Goal: Task Accomplishment & Management: Use online tool/utility

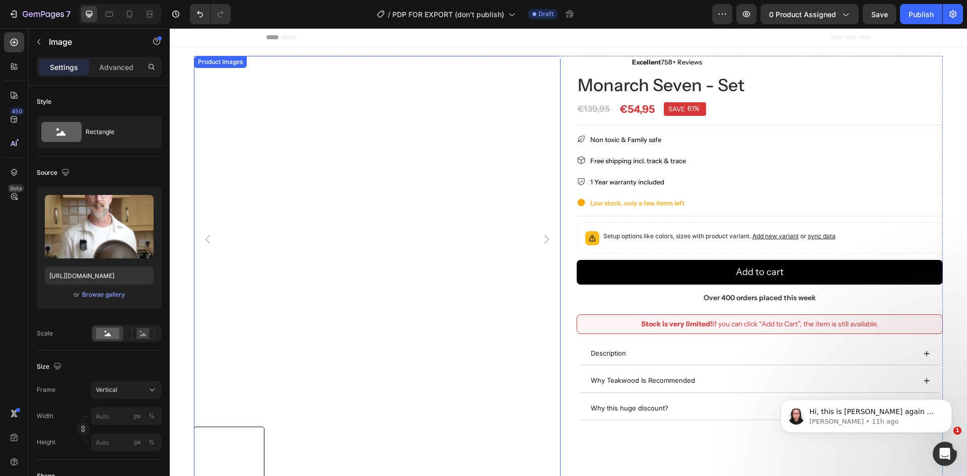
scroll to position [51, 0]
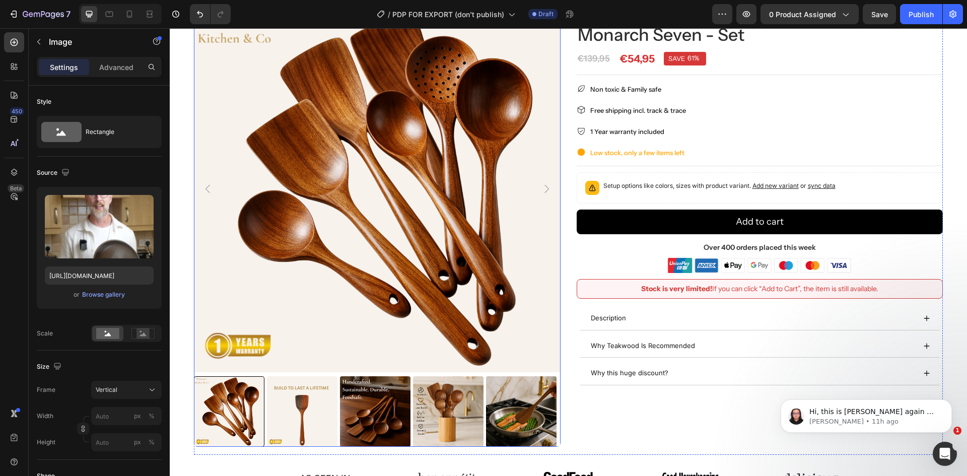
click at [538, 397] on img at bounding box center [521, 411] width 70 height 70
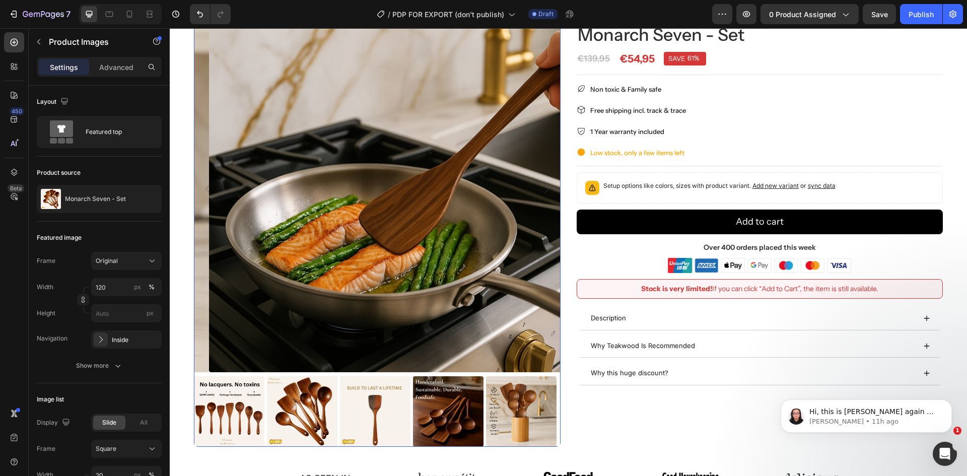
click at [522, 408] on img at bounding box center [521, 411] width 70 height 70
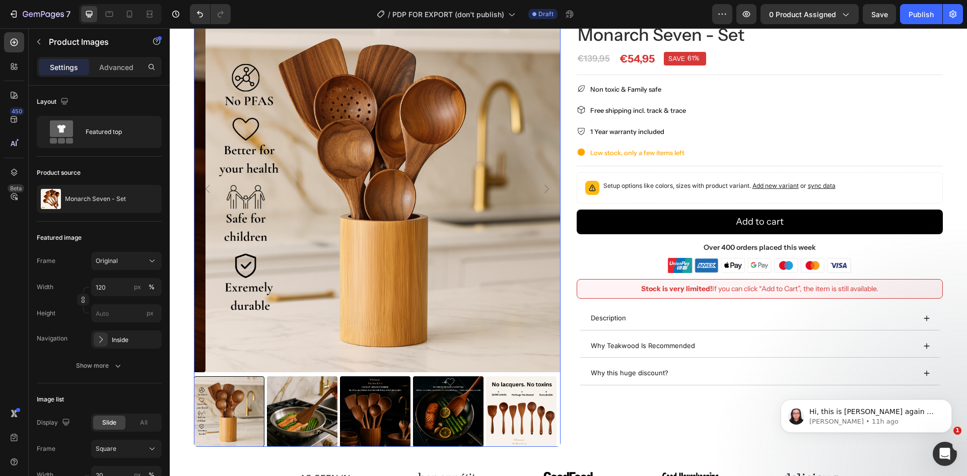
click at [522, 408] on img at bounding box center [521, 411] width 70 height 70
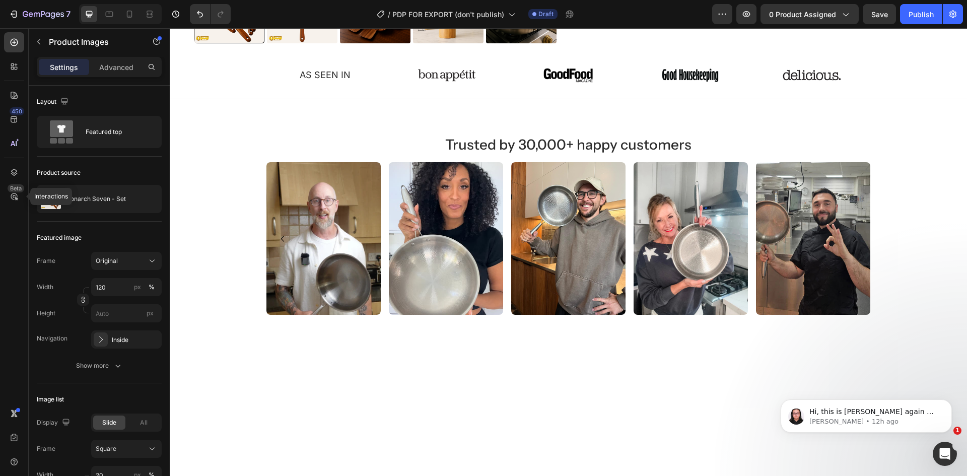
scroll to position [153, 0]
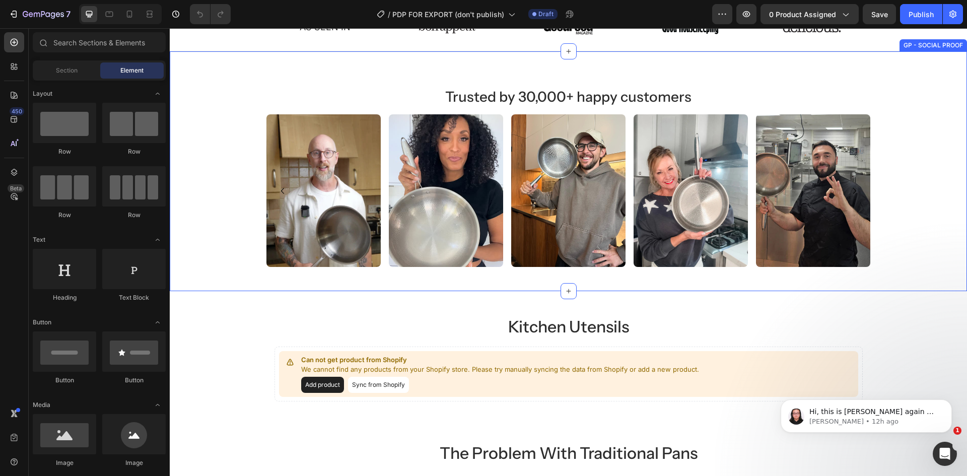
scroll to position [466, 0]
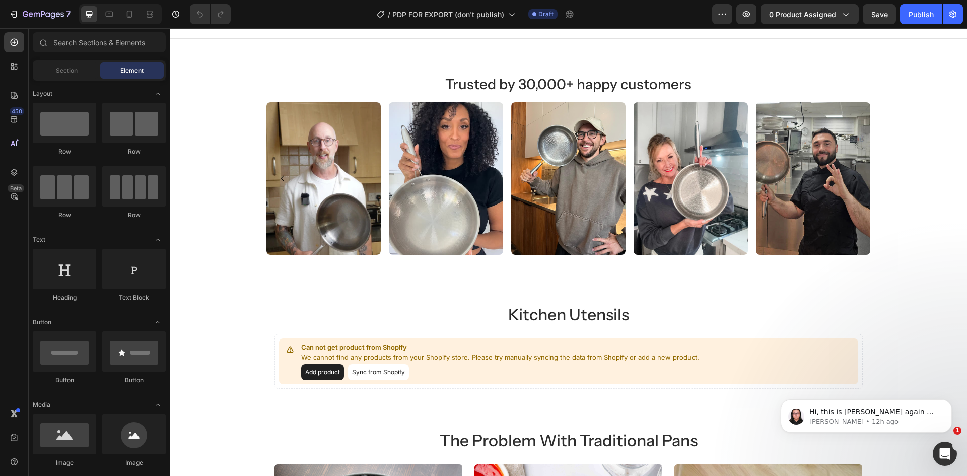
scroll to position [454, 0]
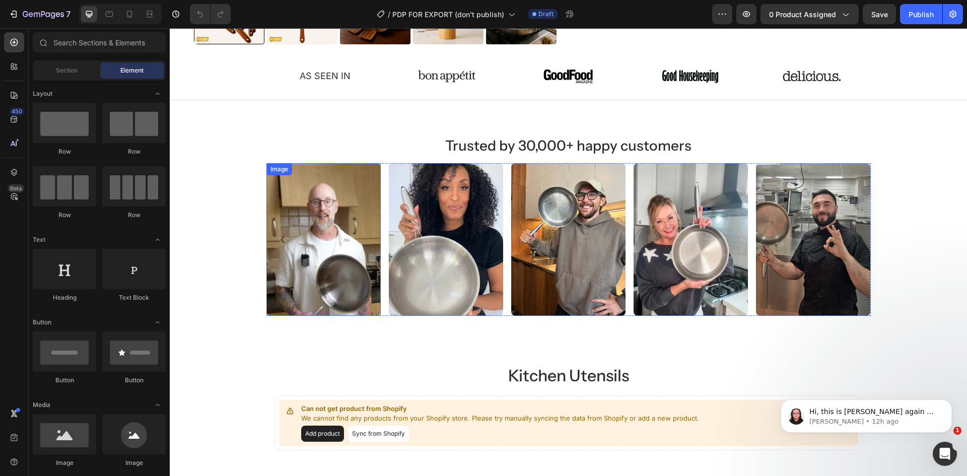
click at [338, 258] on img at bounding box center [323, 239] width 114 height 153
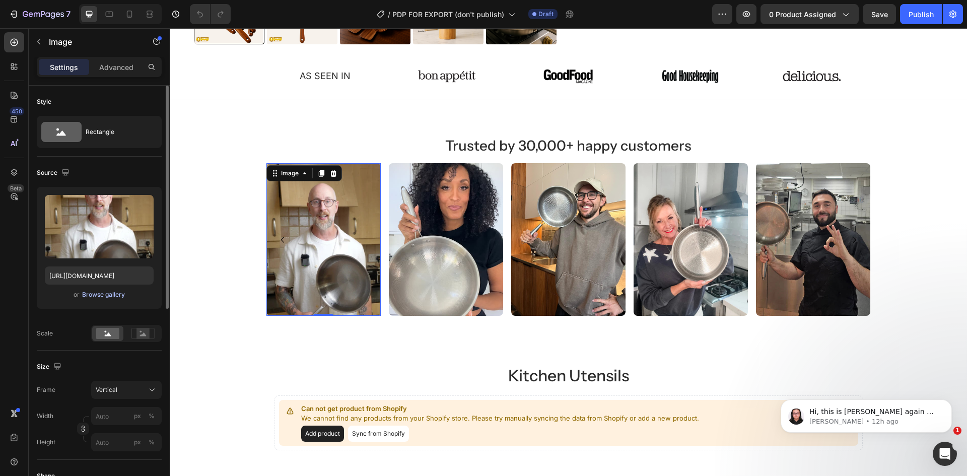
click at [100, 298] on div "Browse gallery" at bounding box center [103, 294] width 43 height 9
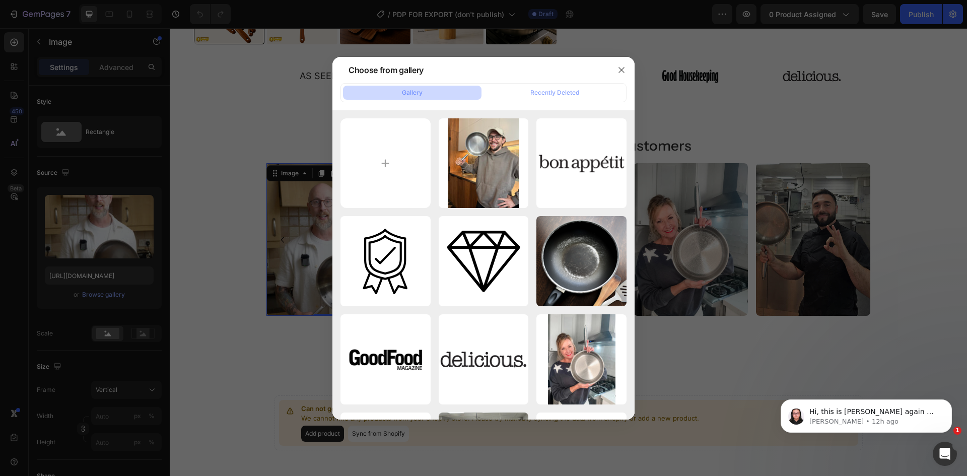
click at [113, 162] on div at bounding box center [483, 238] width 967 height 476
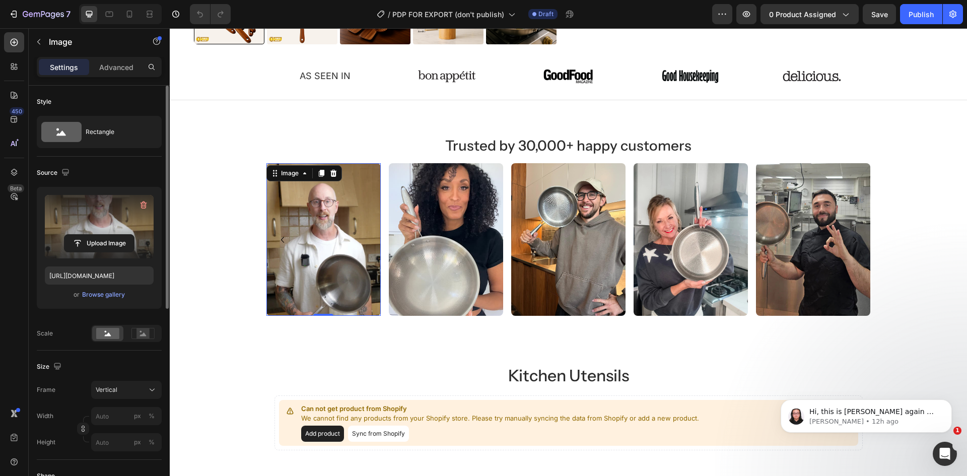
click at [114, 234] on label at bounding box center [99, 226] width 109 height 63
click at [114, 235] on input "file" at bounding box center [98, 243] width 69 height 17
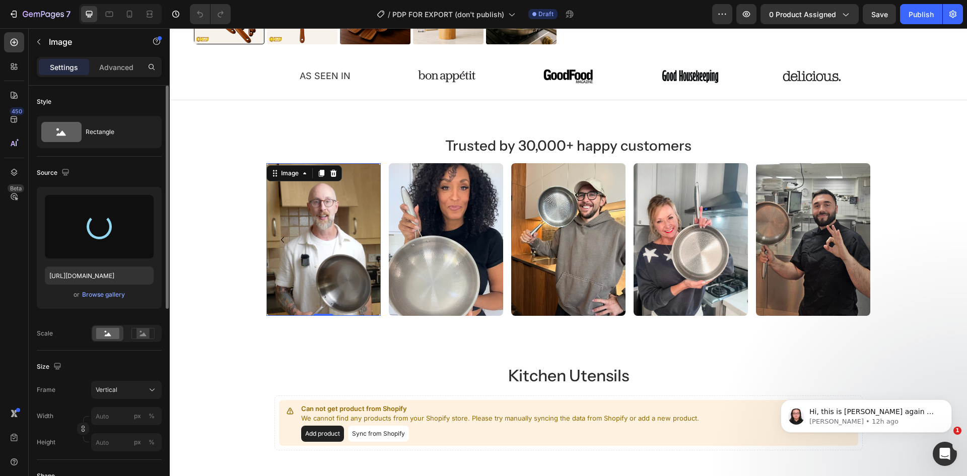
type input "https://cdn.shopify.com/s/files/1/0960/8039/6625/files/gempages_581516978108236…"
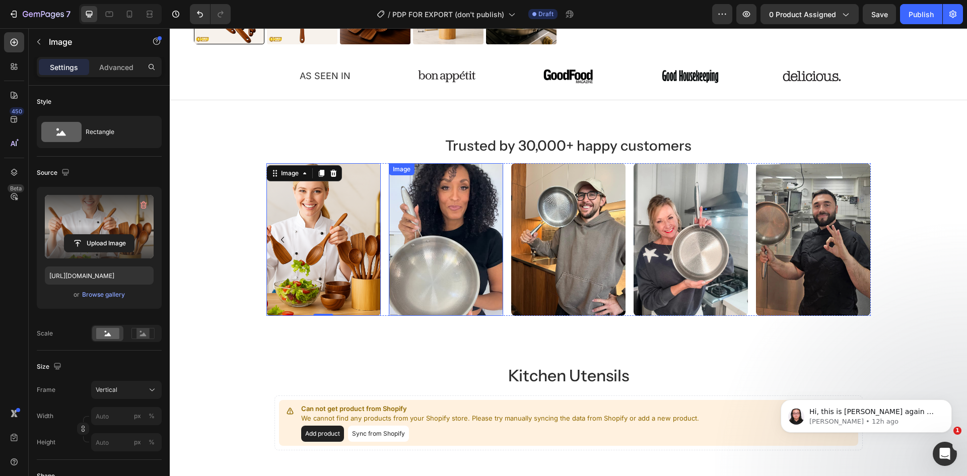
click at [455, 188] on img at bounding box center [446, 239] width 114 height 153
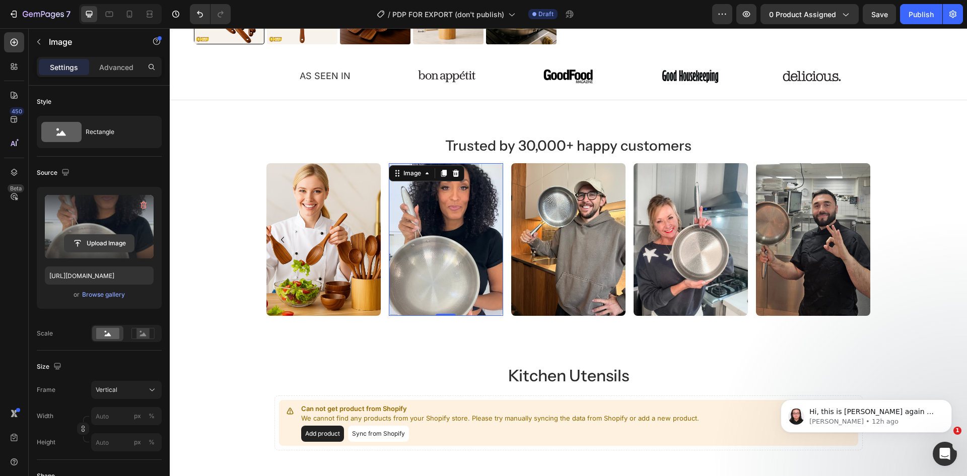
click at [79, 243] on input "file" at bounding box center [98, 243] width 69 height 17
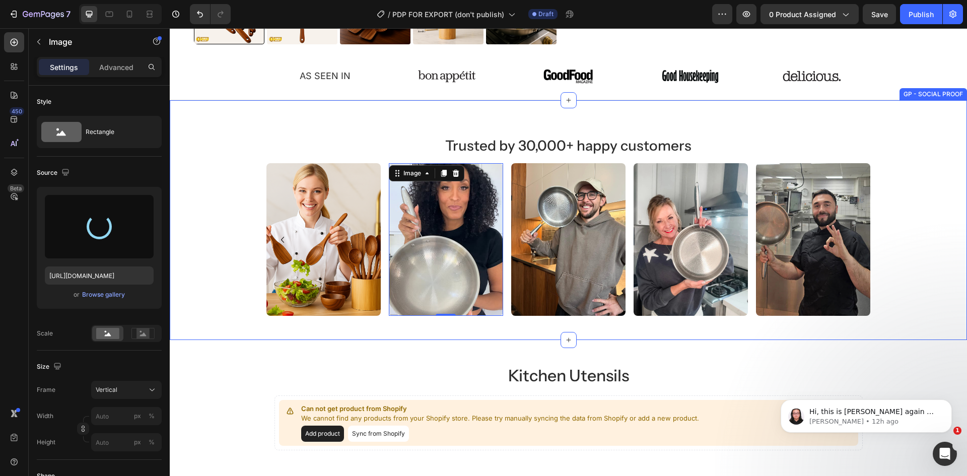
type input "https://cdn.shopify.com/s/files/1/0960/8039/6625/files/gempages_581516978108236…"
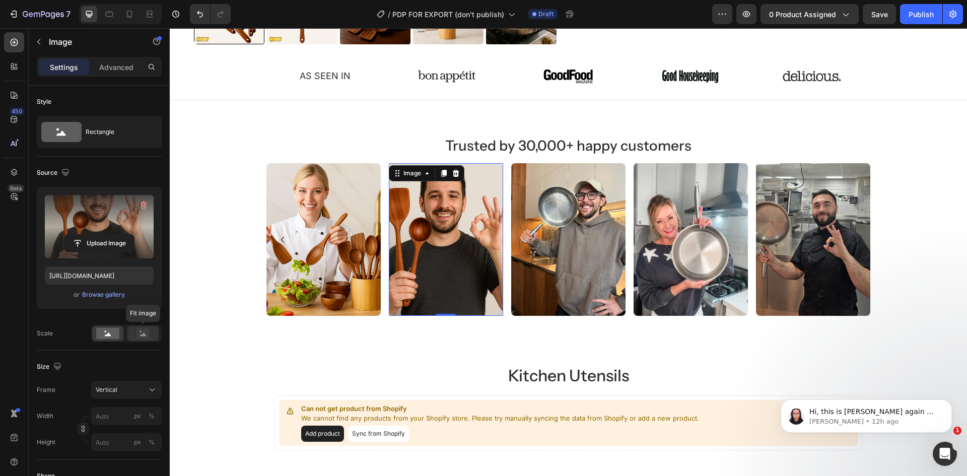
click at [133, 335] on icon at bounding box center [142, 333] width 23 height 11
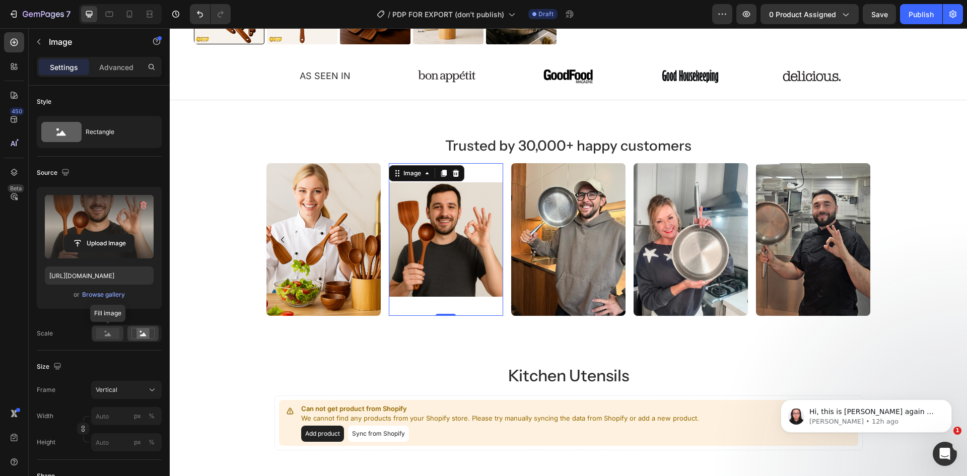
click at [115, 335] on rect at bounding box center [107, 333] width 23 height 11
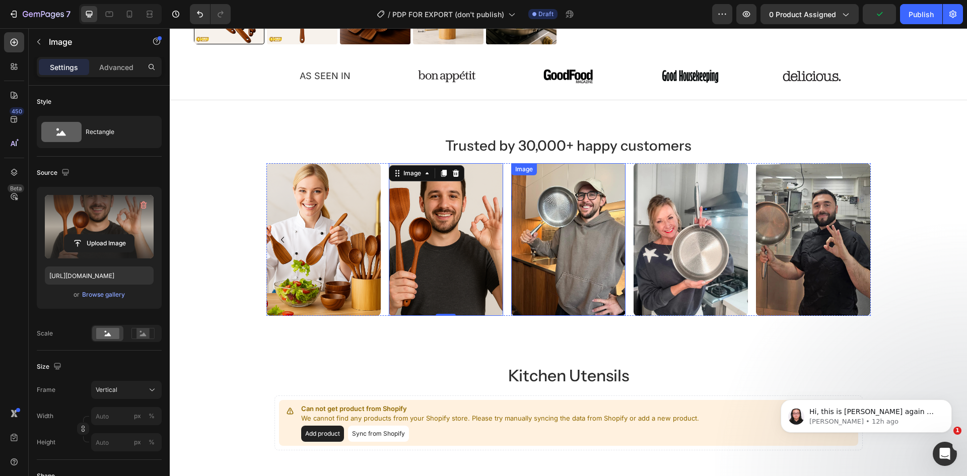
click at [587, 280] on img at bounding box center [568, 239] width 114 height 153
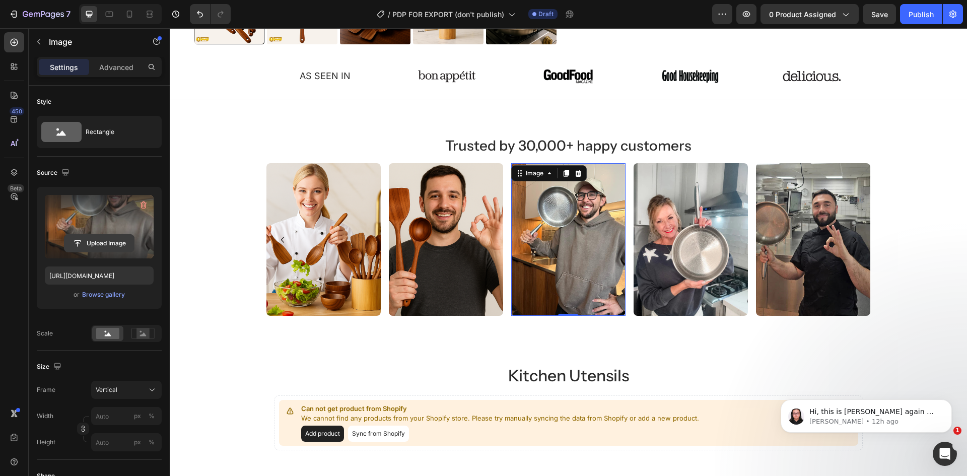
click at [104, 241] on input "file" at bounding box center [98, 243] width 69 height 17
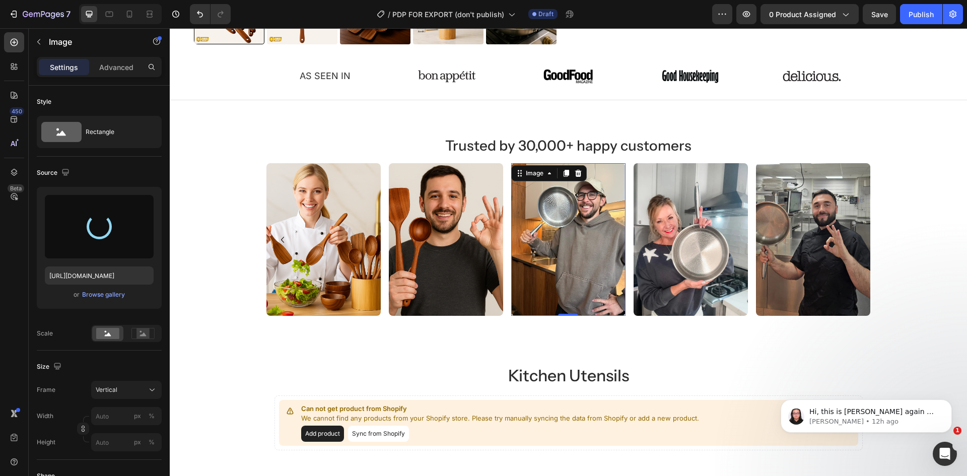
type input "https://cdn.shopify.com/s/files/1/0960/8039/6625/files/gempages_581516978108236…"
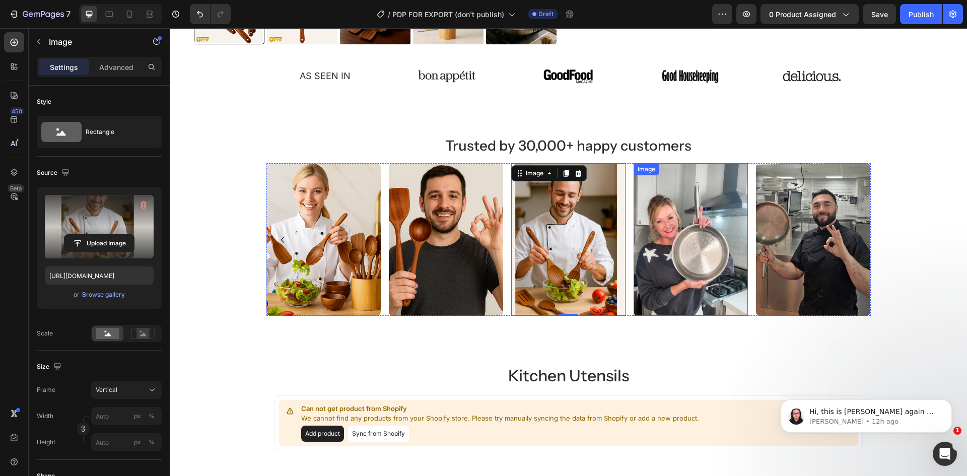
click at [718, 219] on img at bounding box center [690, 239] width 114 height 153
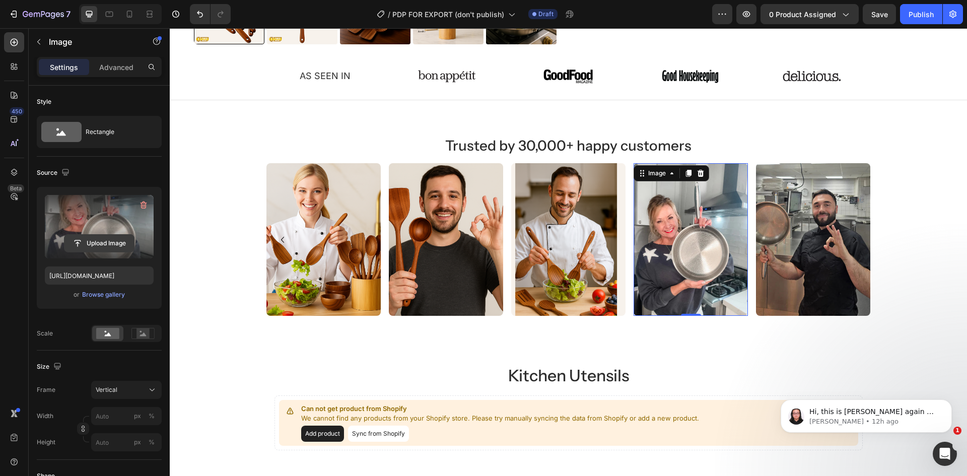
click at [79, 240] on input "file" at bounding box center [98, 243] width 69 height 17
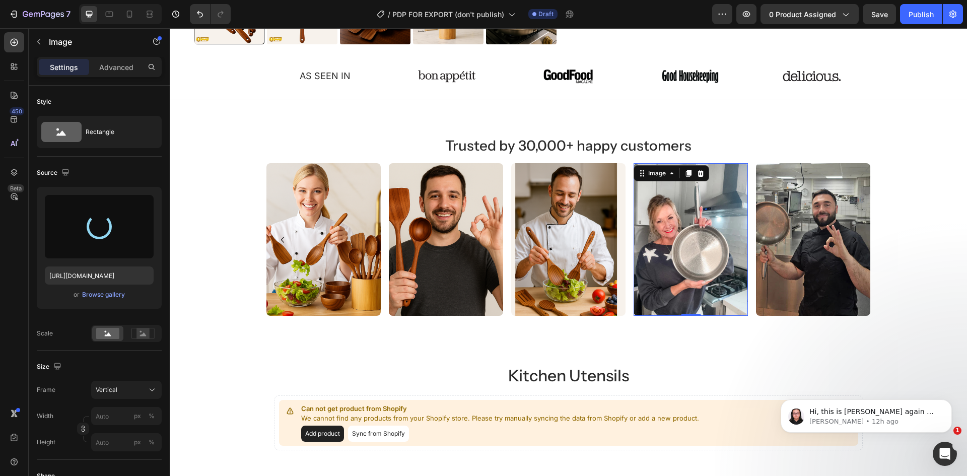
type input "https://cdn.shopify.com/s/files/1/0960/8039/6625/files/gempages_581516978108236…"
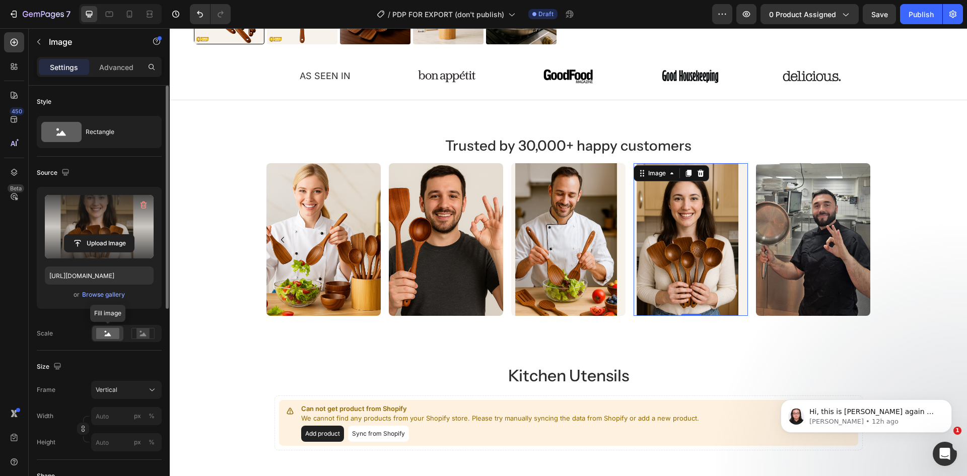
click at [120, 331] on div at bounding box center [107, 333] width 31 height 15
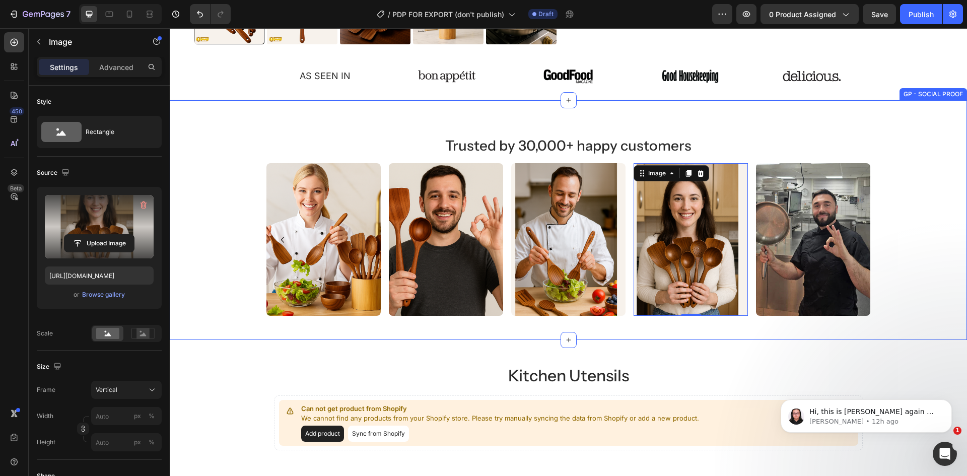
click at [946, 222] on div "Trusted by 30,000+ happy customers Heading Image Image Image Image 0 Image Imag…" at bounding box center [568, 220] width 797 height 192
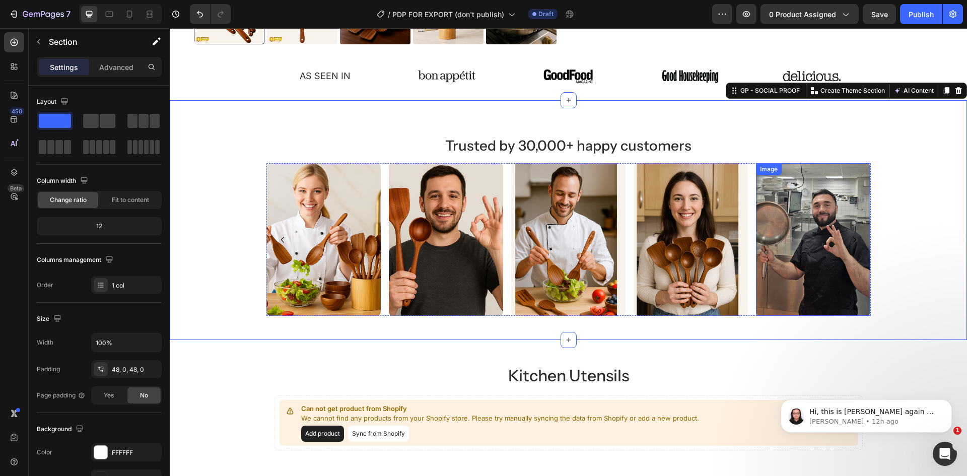
click at [799, 246] on img at bounding box center [813, 239] width 114 height 153
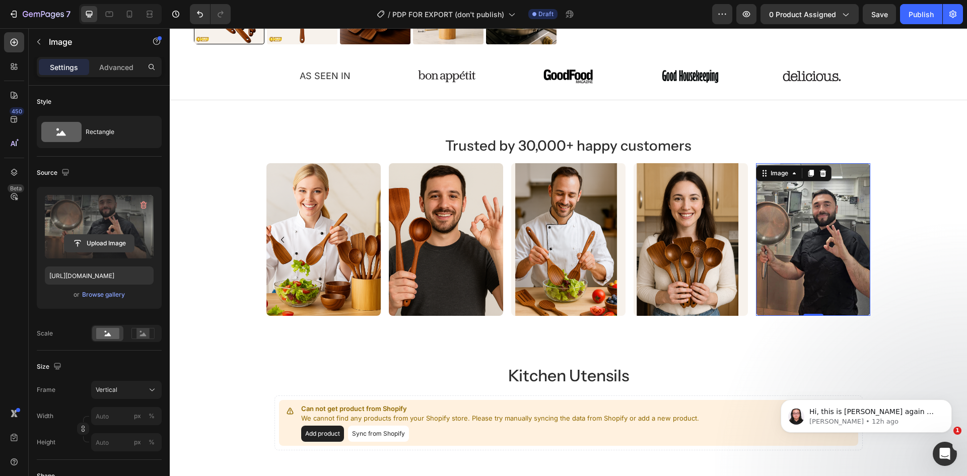
click at [90, 246] on input "file" at bounding box center [98, 243] width 69 height 17
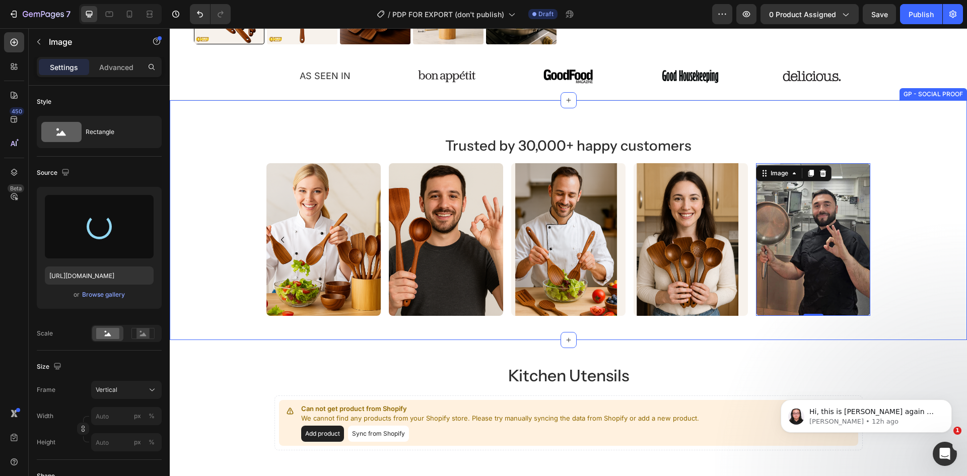
type input "https://cdn.shopify.com/s/files/1/0960/8039/6625/files/gempages_581516978108236…"
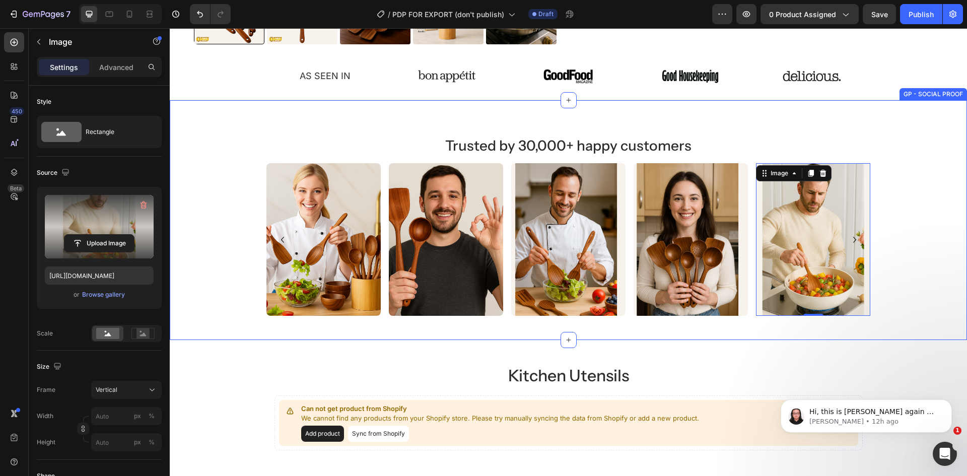
click at [941, 219] on div "Trusted by 30,000+ happy customers Heading Image Image Image Image Image 0 Imag…" at bounding box center [568, 220] width 797 height 192
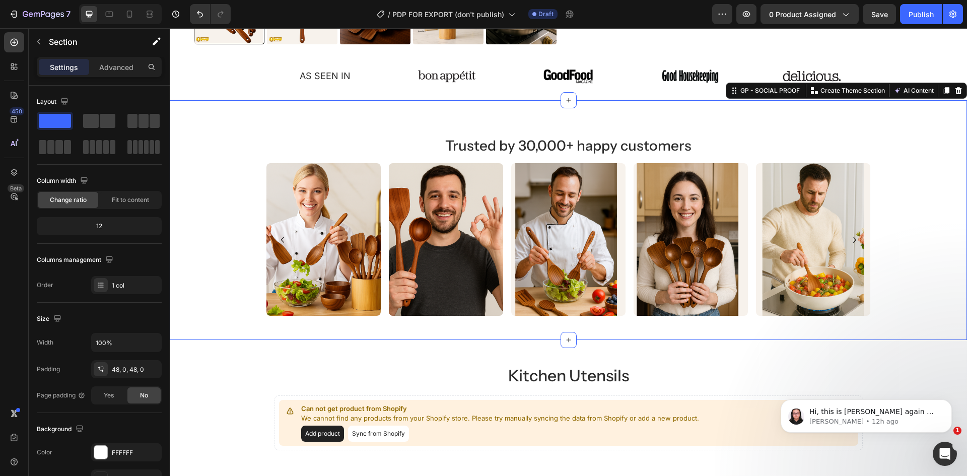
click at [930, 172] on div "Trusted by 30,000+ happy customers Heading Image Image Image Image Image Image …" at bounding box center [568, 220] width 797 height 192
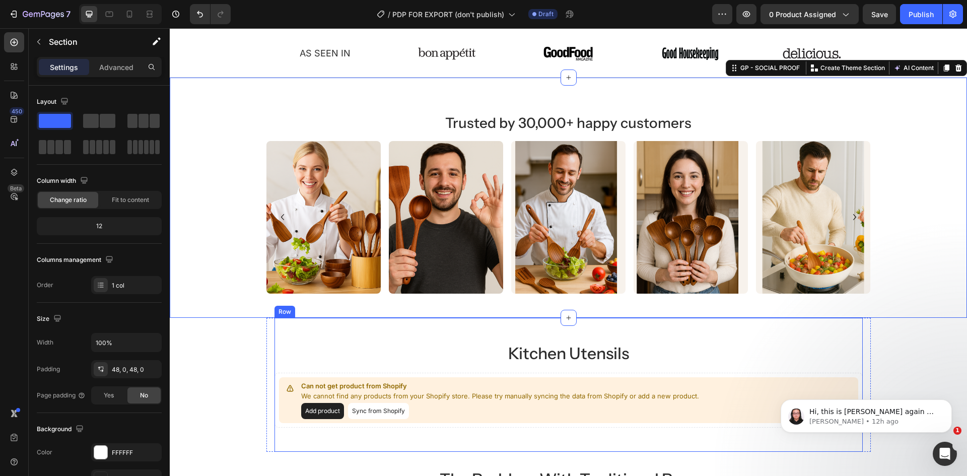
scroll to position [504, 0]
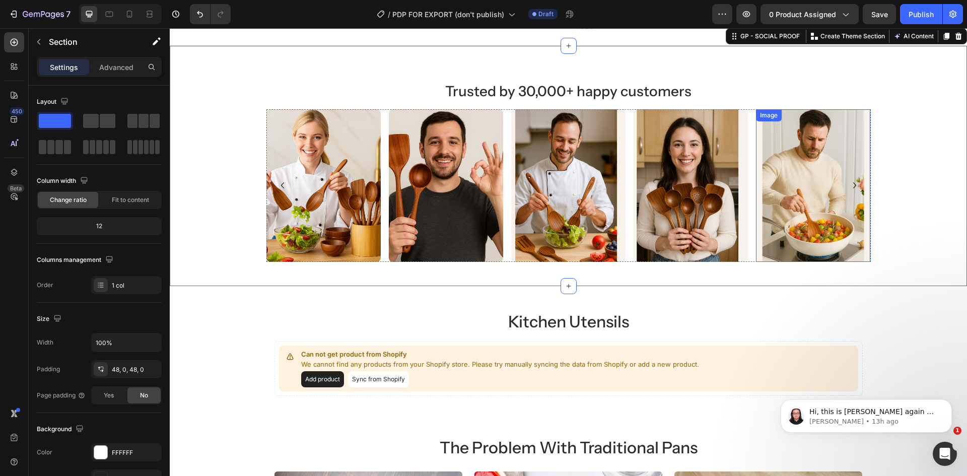
click at [794, 166] on img at bounding box center [813, 185] width 114 height 153
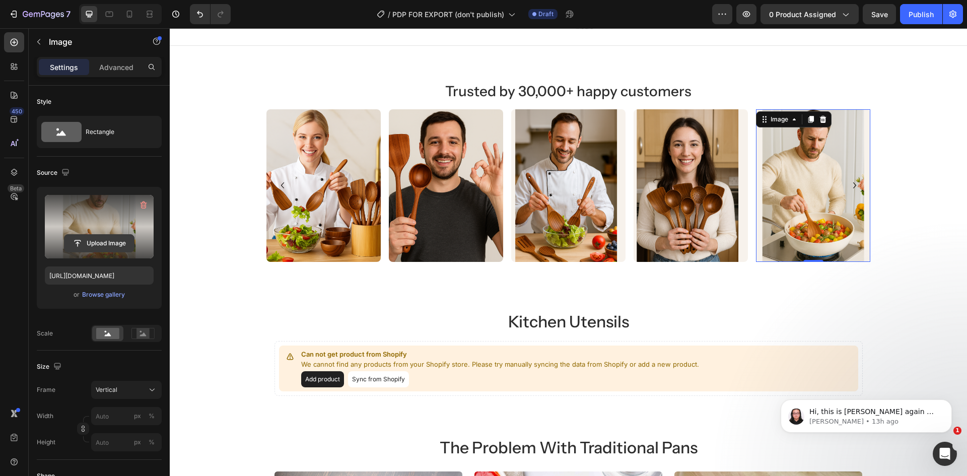
click at [93, 240] on input "file" at bounding box center [98, 243] width 69 height 17
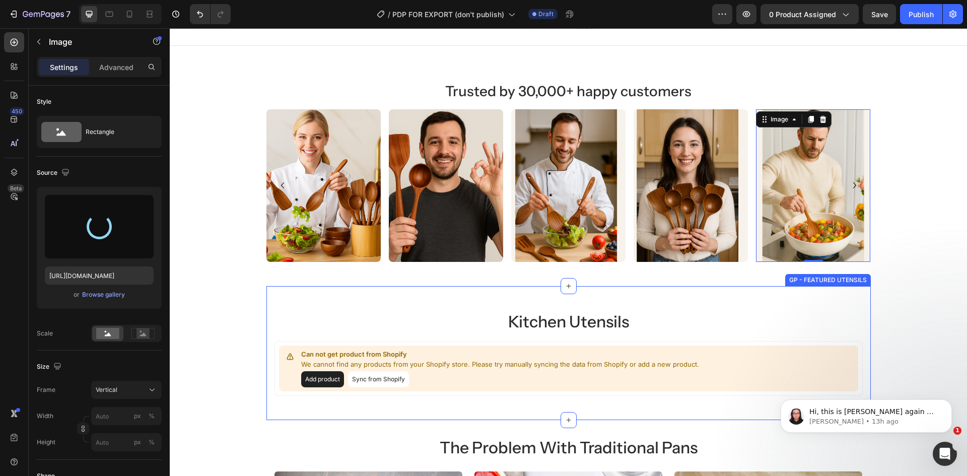
type input "https://cdn.shopify.com/s/files/1/0960/8039/6625/files/gempages_581516978108236…"
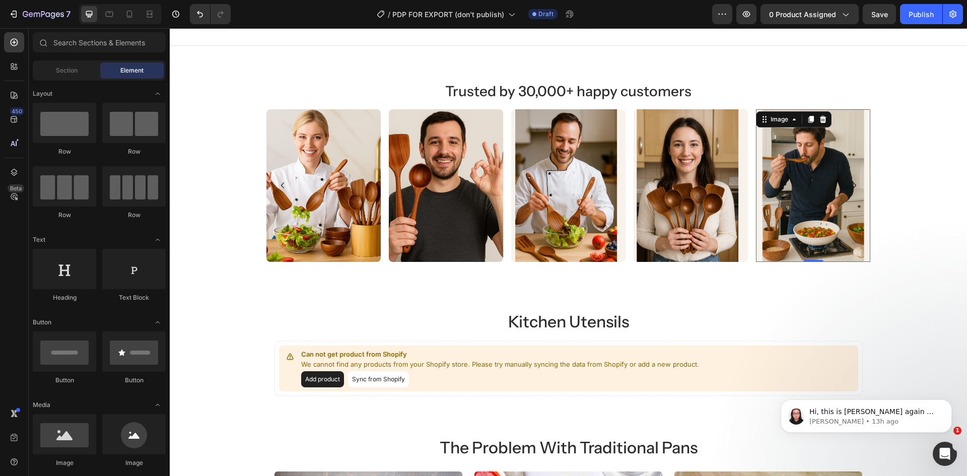
click at [874, 320] on section "Kitchen Utensils Heading Can not get product from Shopify We cannot find any pr…" at bounding box center [568, 353] width 620 height 134
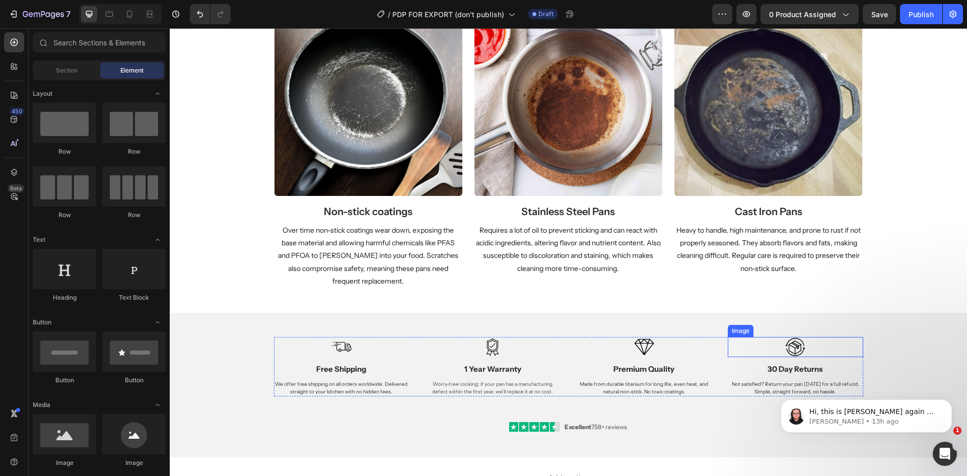
scroll to position [857, 0]
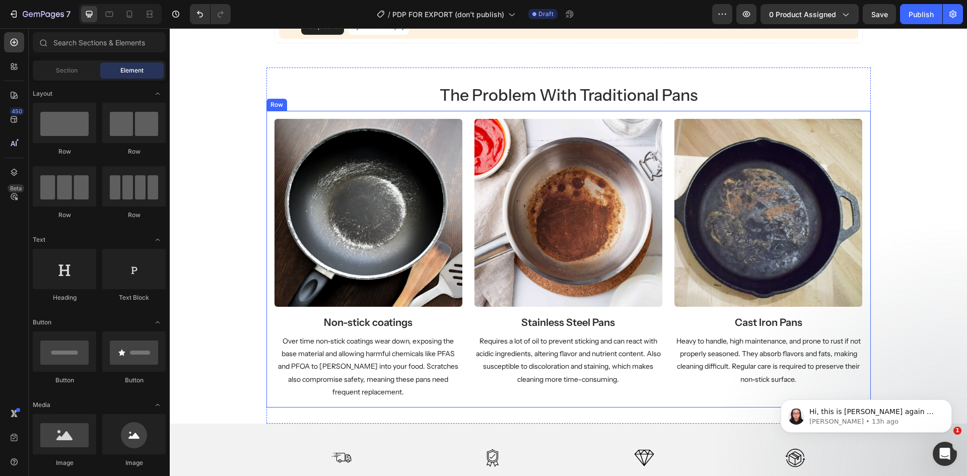
click at [858, 114] on div "Image Non-stick coatings Heading Over time non-stick coatings wear down, exposi…" at bounding box center [568, 259] width 604 height 297
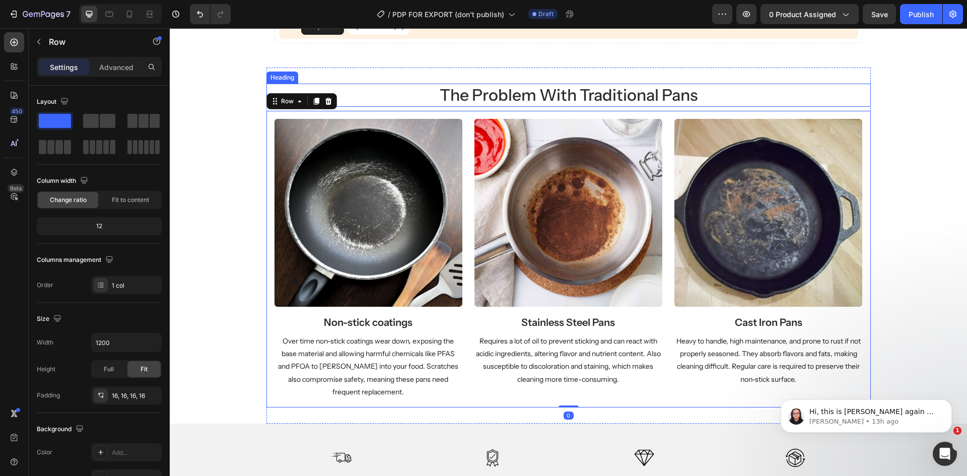
click at [853, 88] on h2 "the problem with traditional pans" at bounding box center [568, 95] width 604 height 23
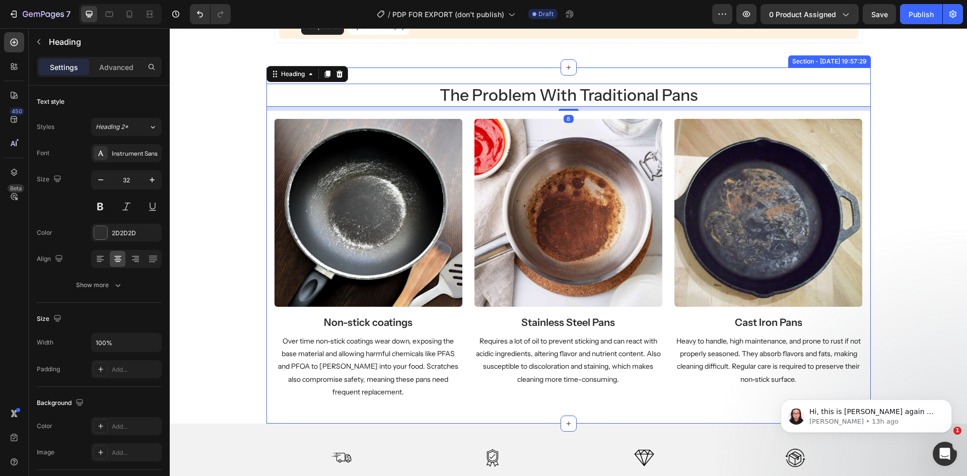
click at [850, 71] on div "the problem with traditional pans Heading 8 Image Non-stick coatings Heading Ov…" at bounding box center [568, 245] width 604 height 356
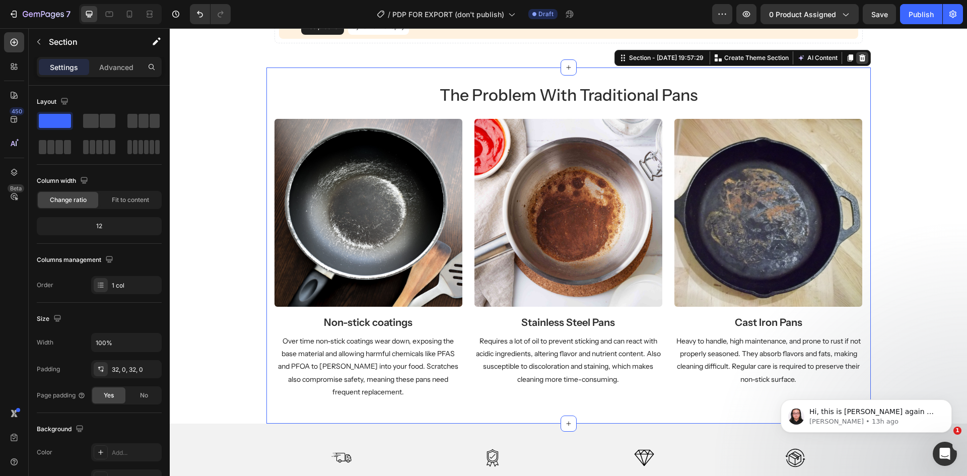
click at [858, 57] on icon at bounding box center [861, 57] width 7 height 7
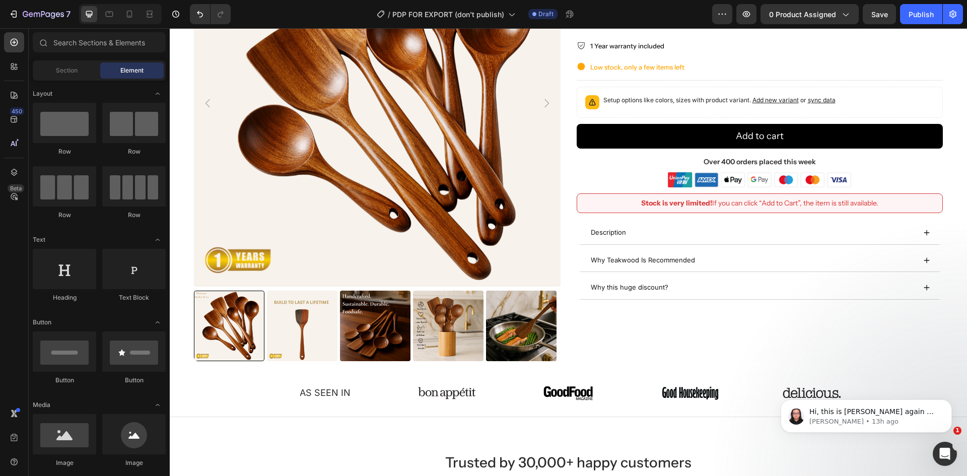
scroll to position [0, 0]
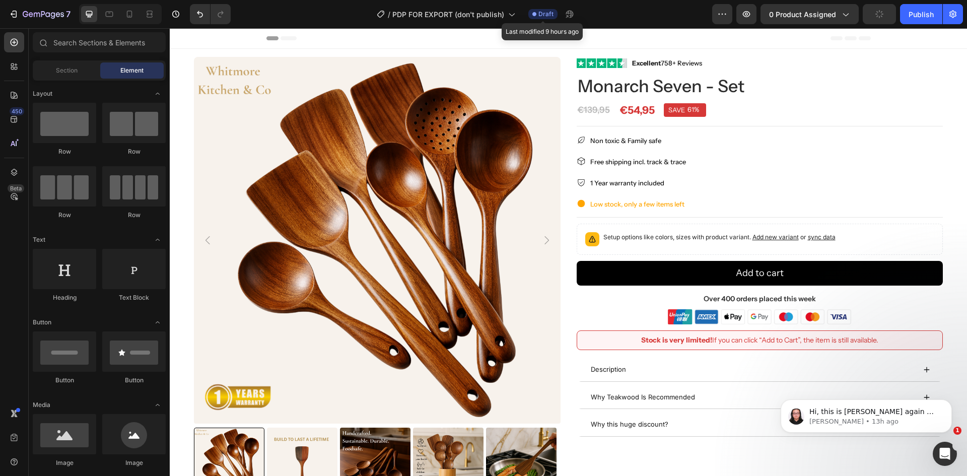
click at [545, 11] on span "Draft" at bounding box center [545, 14] width 15 height 9
click at [948, 13] on icon "button" at bounding box center [953, 14] width 10 height 10
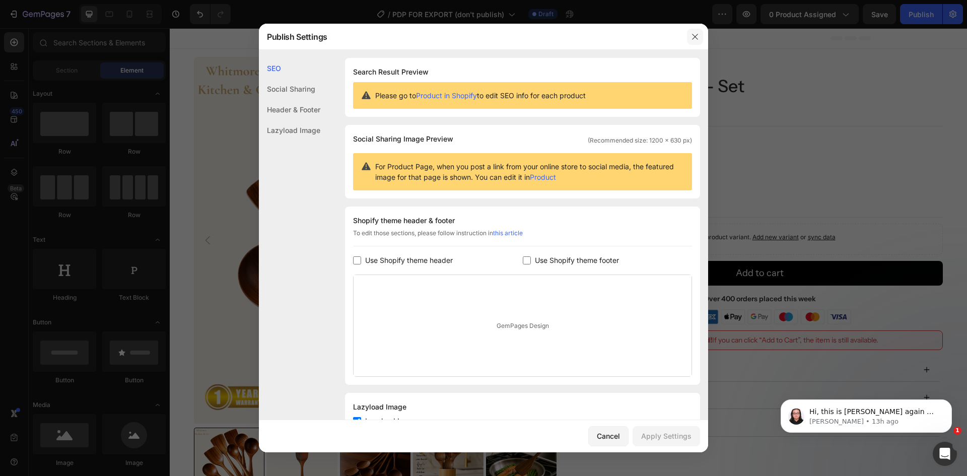
click at [691, 34] on icon "button" at bounding box center [695, 37] width 8 height 8
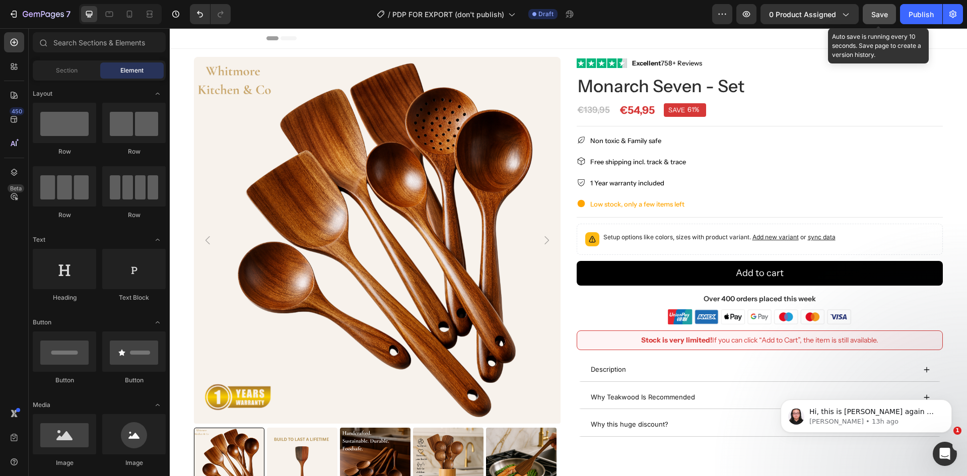
click at [883, 11] on span "Save" at bounding box center [879, 14] width 17 height 9
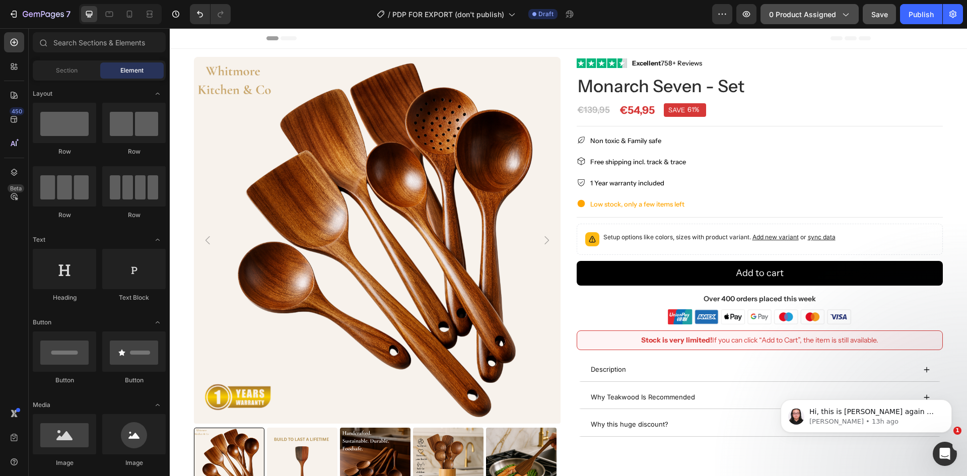
click at [781, 14] on span "0 product assigned" at bounding box center [802, 14] width 67 height 11
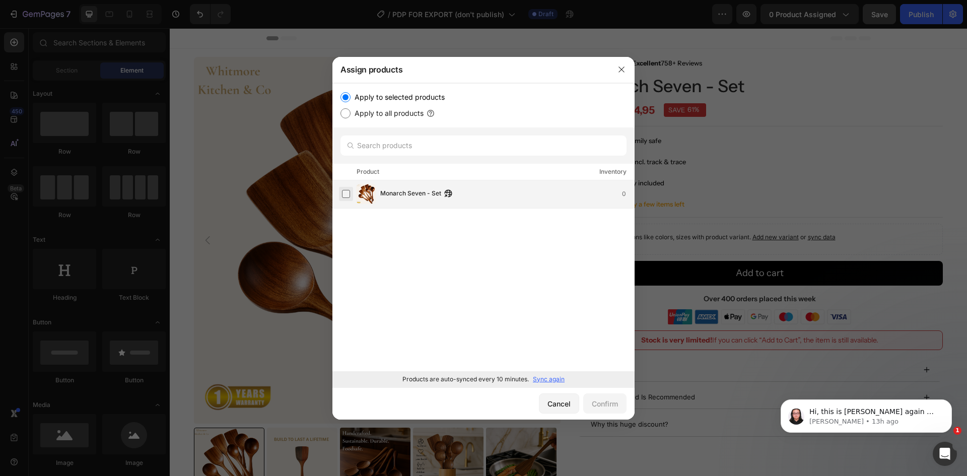
click at [343, 191] on label at bounding box center [346, 194] width 8 height 8
click at [588, 400] on button "Confirm" at bounding box center [604, 403] width 43 height 20
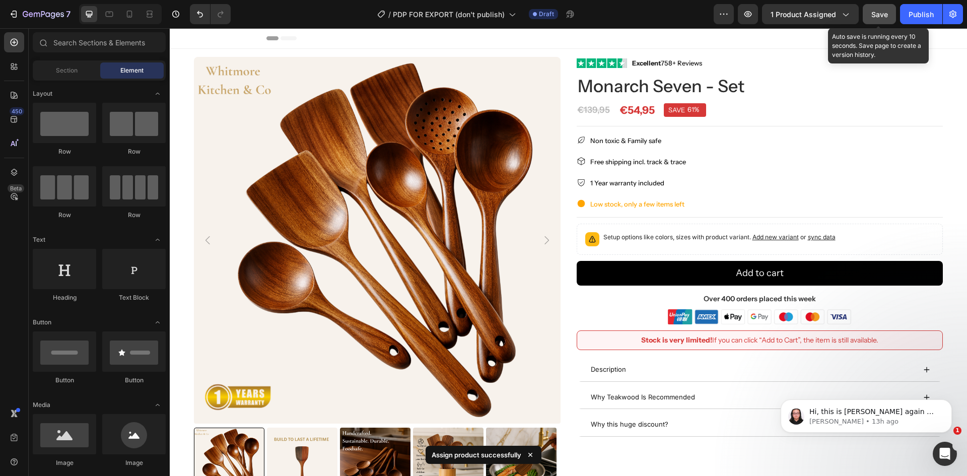
click at [865, 13] on button "Save" at bounding box center [878, 14] width 33 height 20
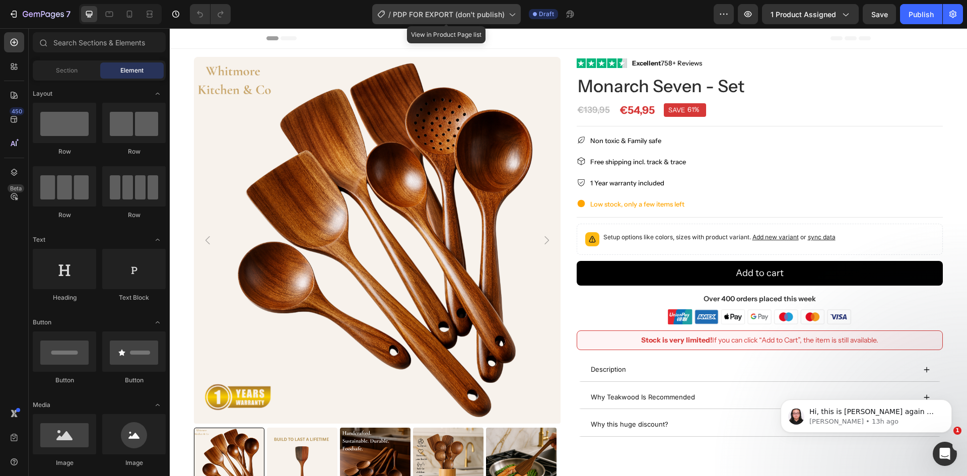
click at [506, 14] on div "/ PDP FOR EXPORT (don't publish)" at bounding box center [446, 14] width 149 height 20
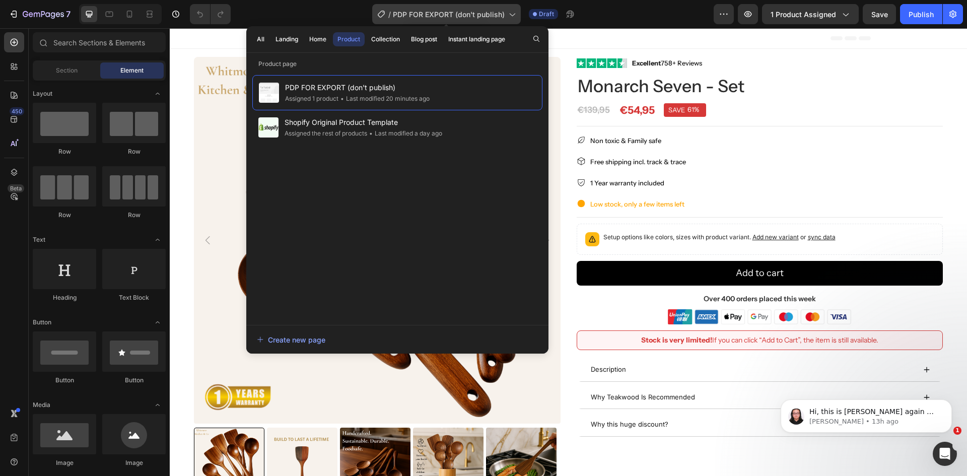
click at [506, 14] on div "/ PDP FOR EXPORT (don't publish)" at bounding box center [446, 14] width 149 height 20
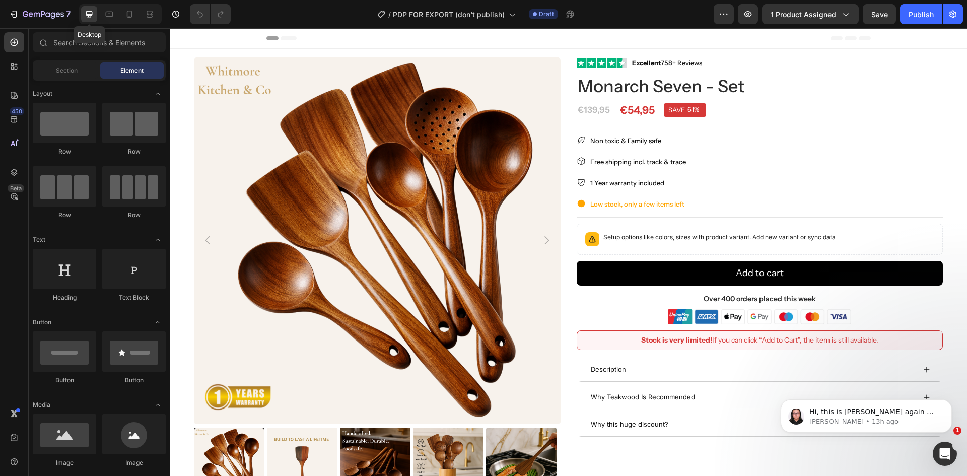
click at [87, 14] on icon at bounding box center [89, 14] width 10 height 10
click at [750, 13] on icon "button" at bounding box center [748, 14] width 8 height 6
click at [724, 20] on button "button" at bounding box center [723, 14] width 20 height 20
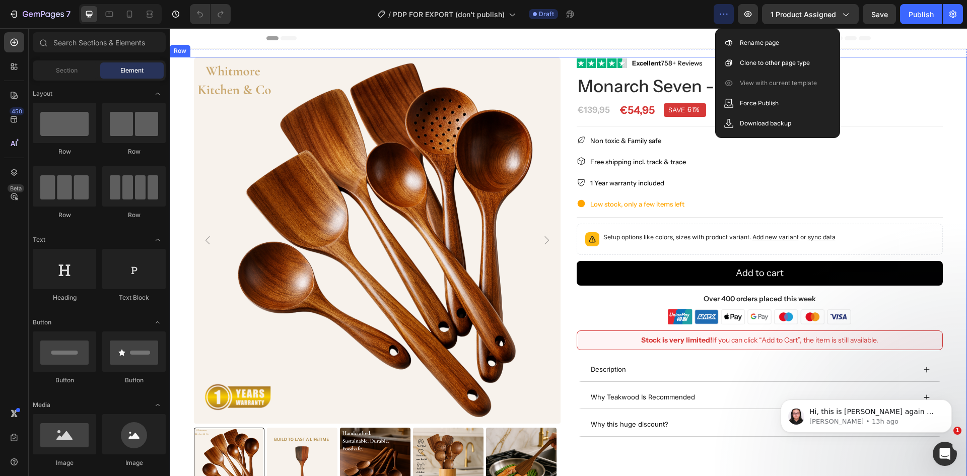
click at [949, 89] on div "Product Images Image Excellent 758+ Reviews Text block Row Monarch Seven - Set …" at bounding box center [568, 281] width 797 height 449
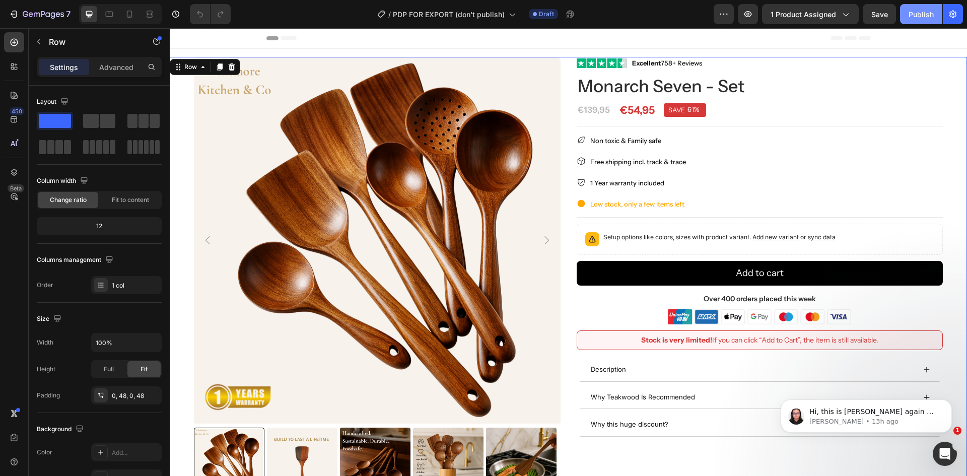
click at [932, 8] on button "Publish" at bounding box center [921, 14] width 42 height 20
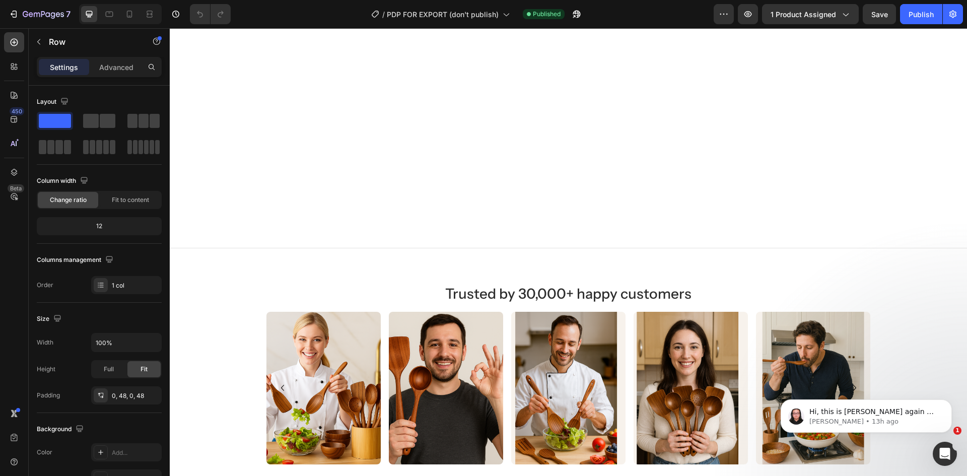
scroll to position [714, 0]
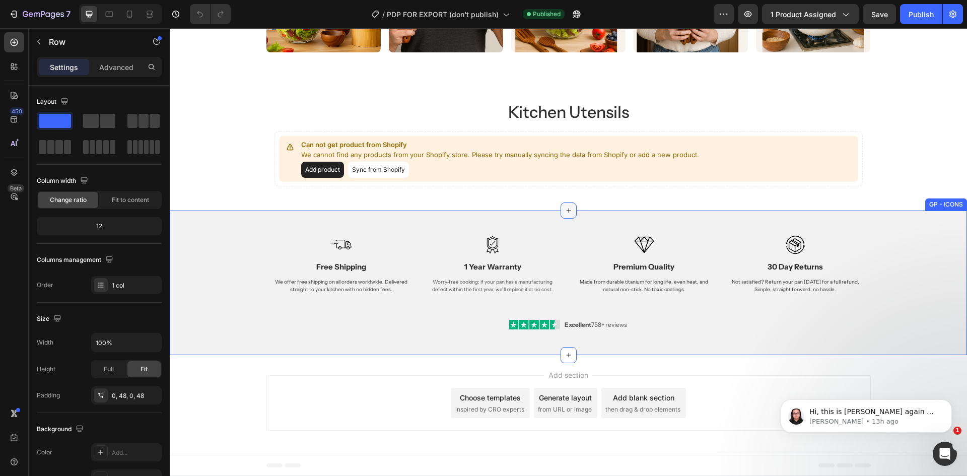
click at [560, 213] on div at bounding box center [568, 210] width 16 height 16
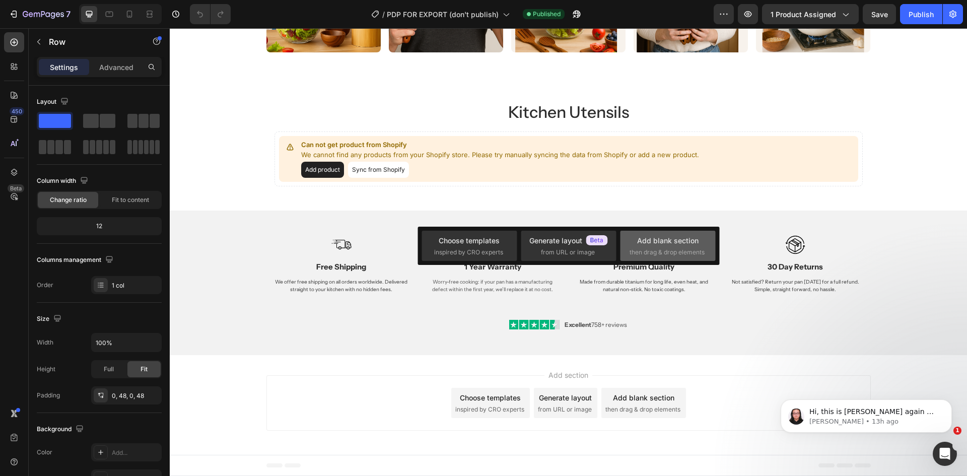
click at [657, 239] on div "Add blank section" at bounding box center [667, 240] width 61 height 11
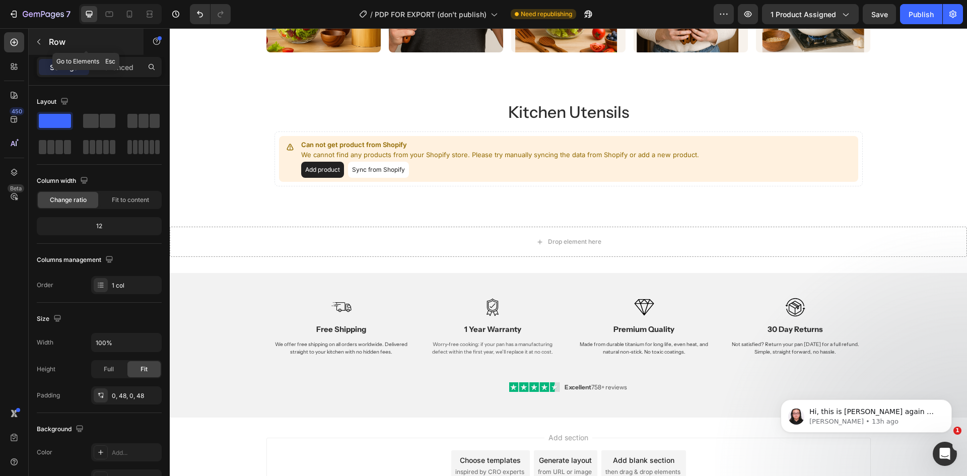
click at [41, 38] on icon "button" at bounding box center [39, 42] width 8 height 8
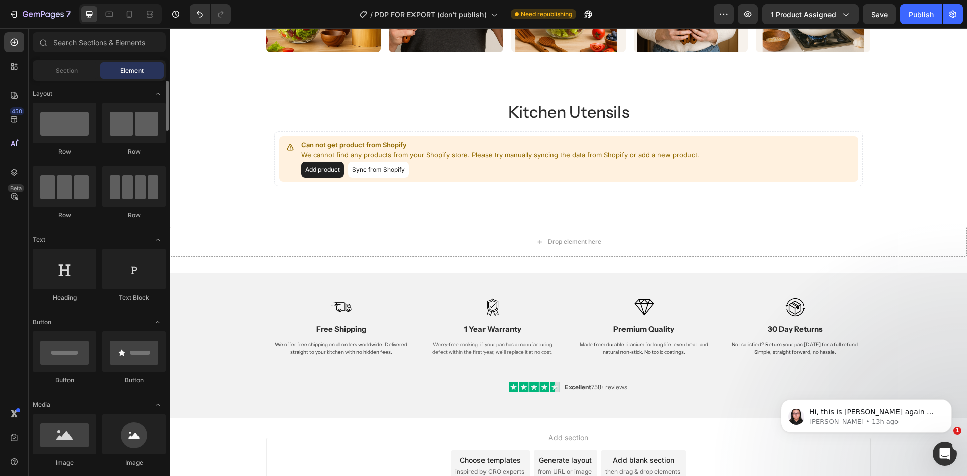
scroll to position [50, 0]
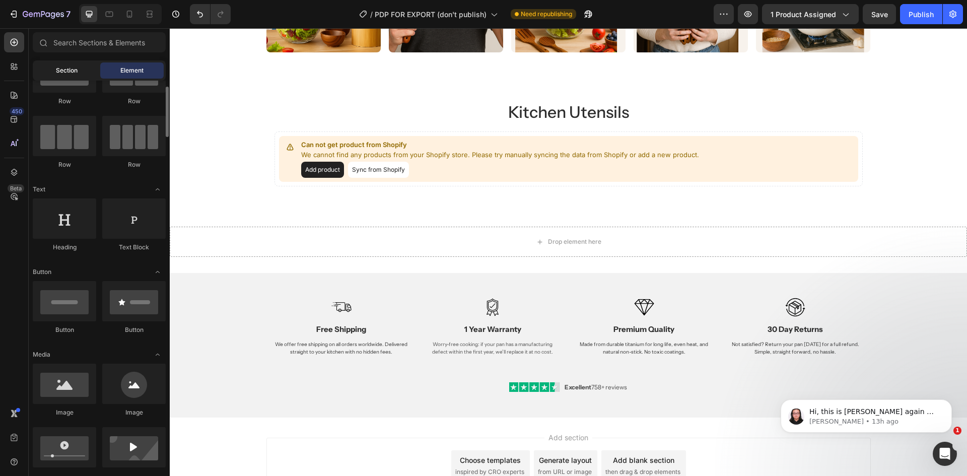
click at [45, 62] on div "Section" at bounding box center [66, 70] width 63 height 16
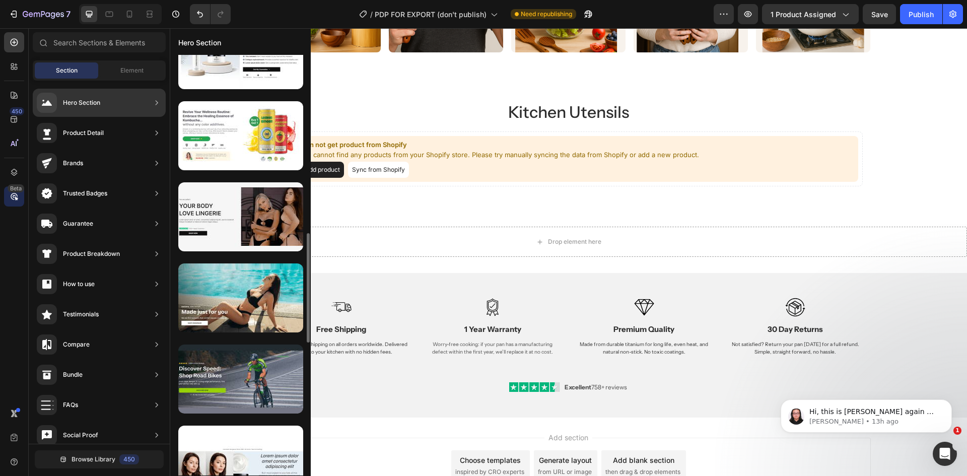
scroll to position [0, 0]
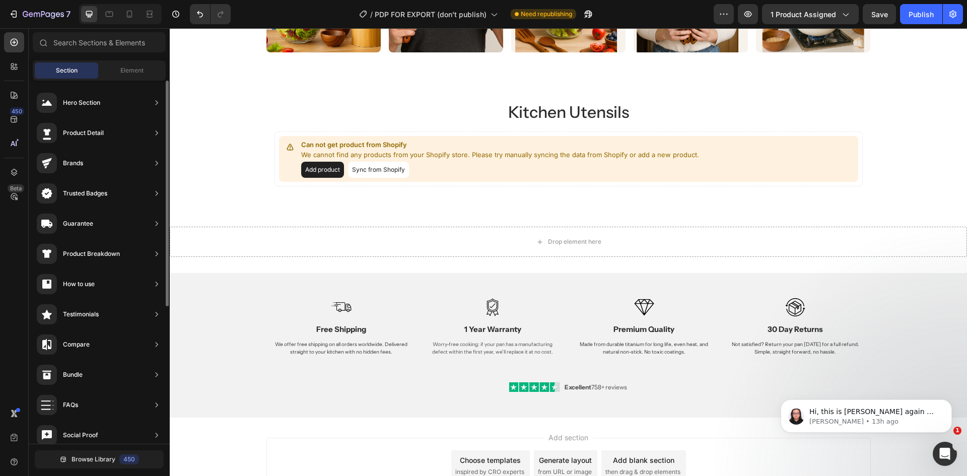
drag, startPoint x: 86, startPoint y: 70, endPoint x: 104, endPoint y: 118, distance: 50.9
click at [86, 70] on div "Section" at bounding box center [66, 70] width 63 height 16
click at [136, 74] on span "Element" at bounding box center [131, 70] width 23 height 9
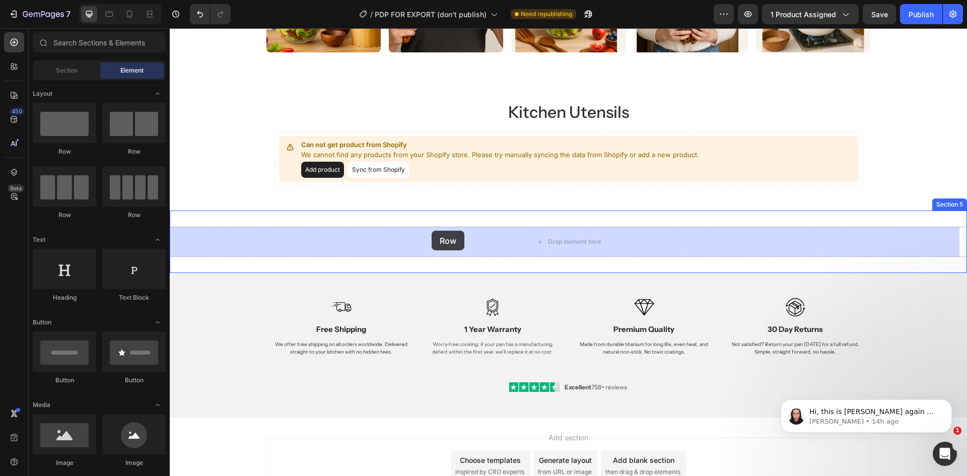
drag, startPoint x: 216, startPoint y: 170, endPoint x: 433, endPoint y: 234, distance: 225.7
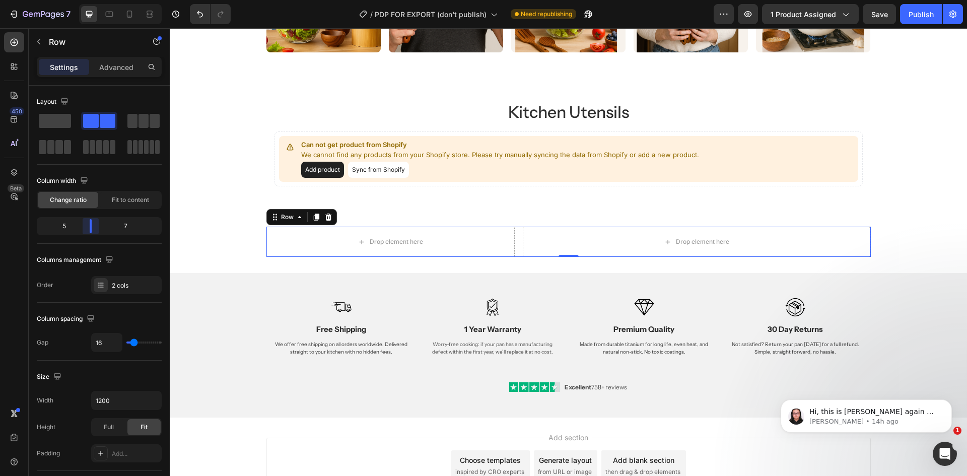
drag, startPoint x: 99, startPoint y: 225, endPoint x: 87, endPoint y: 224, distance: 12.1
click at [87, 0] on body "7 Version history / PDP FOR EXPORT (don't publish) Need republishing Preview 1 …" at bounding box center [483, 0] width 967 height 0
click at [53, 43] on p "Row" at bounding box center [92, 42] width 86 height 12
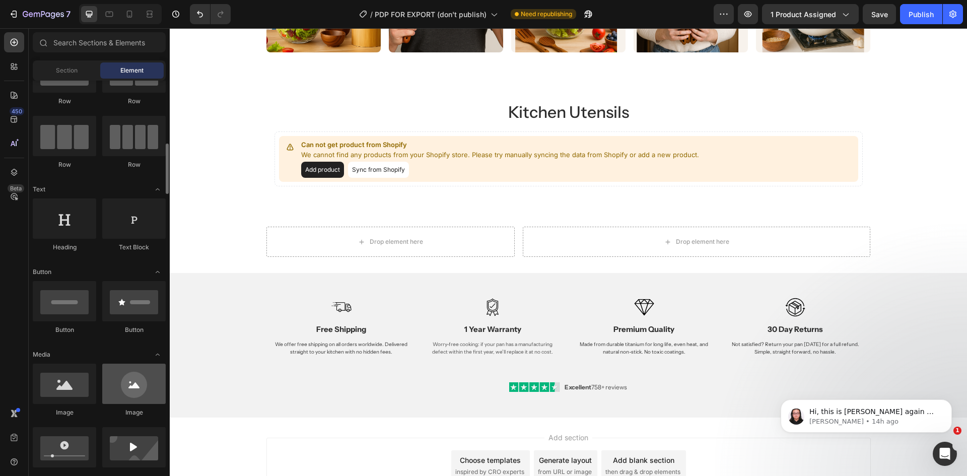
scroll to position [101, 0]
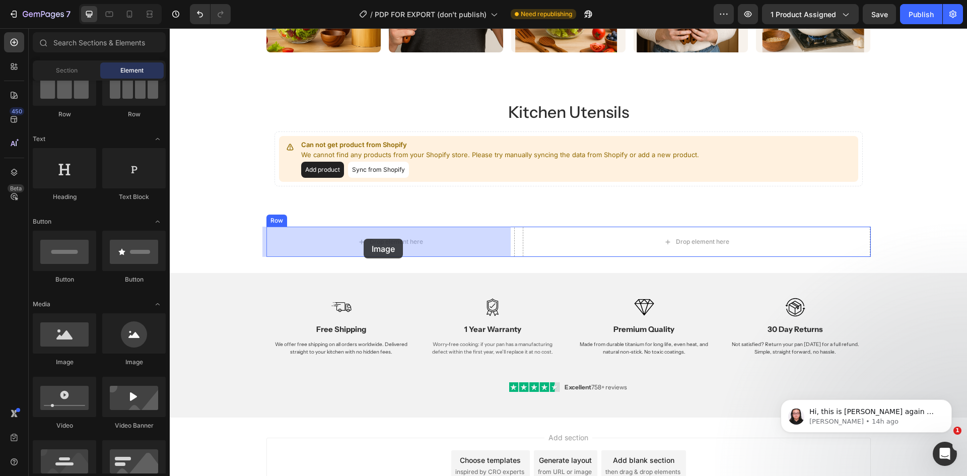
drag, startPoint x: 241, startPoint y: 379, endPoint x: 364, endPoint y: 239, distance: 186.6
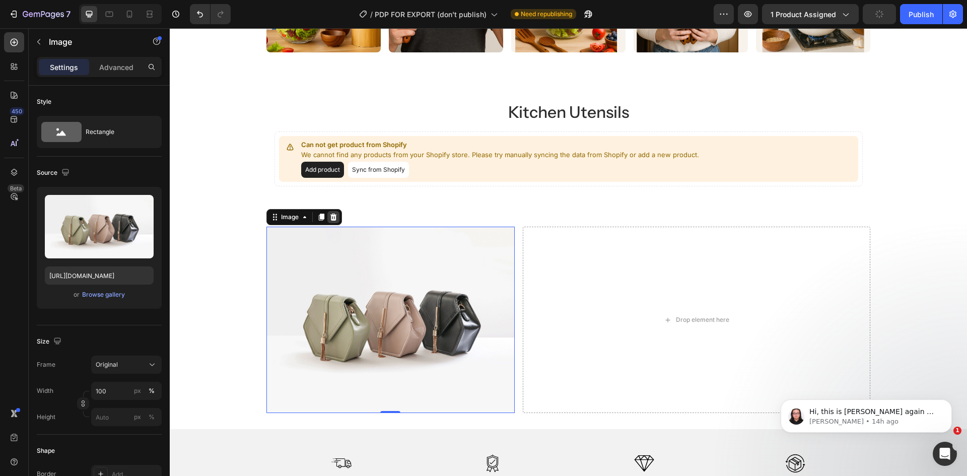
click at [330, 216] on icon at bounding box center [333, 216] width 7 height 7
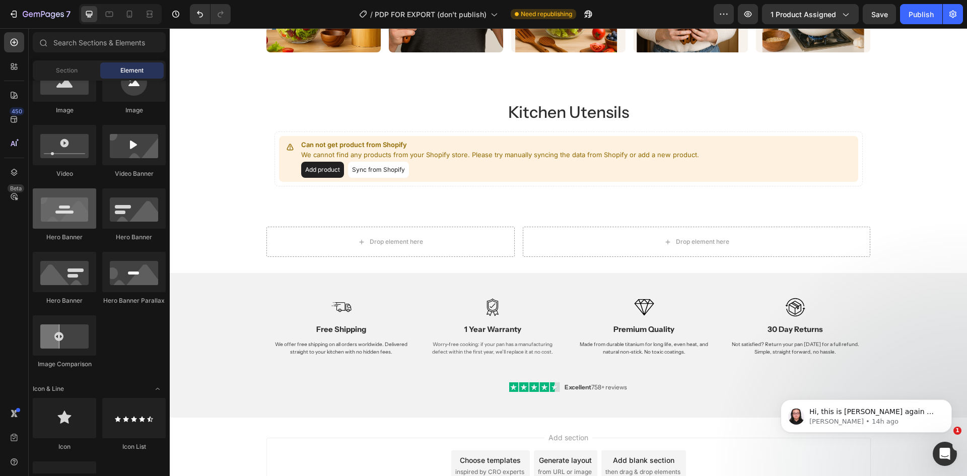
scroll to position [252, 0]
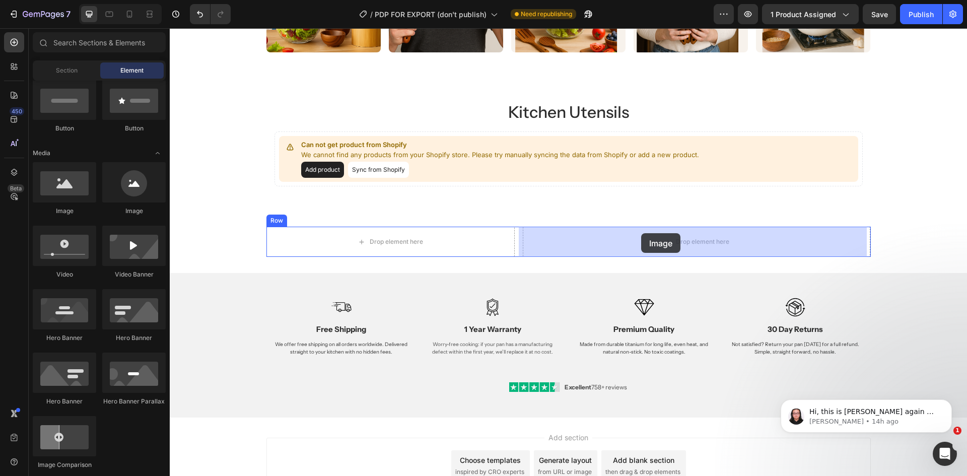
drag, startPoint x: 234, startPoint y: 223, endPoint x: 641, endPoint y: 233, distance: 407.5
